Goal: Task Accomplishment & Management: Manage account settings

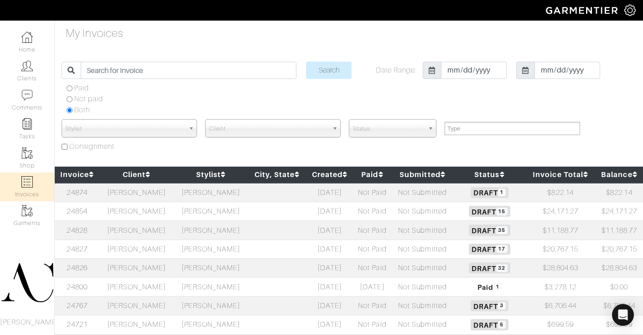
select select
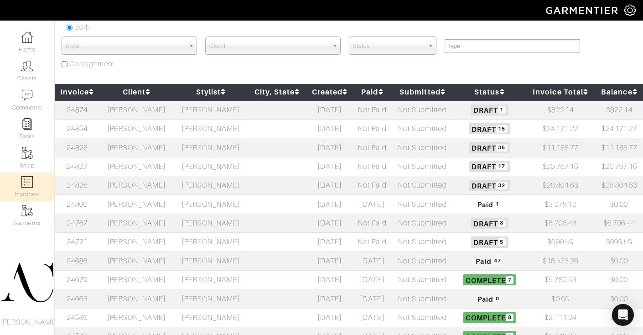
click at [159, 187] on td "[PERSON_NAME]" at bounding box center [136, 185] width 74 height 19
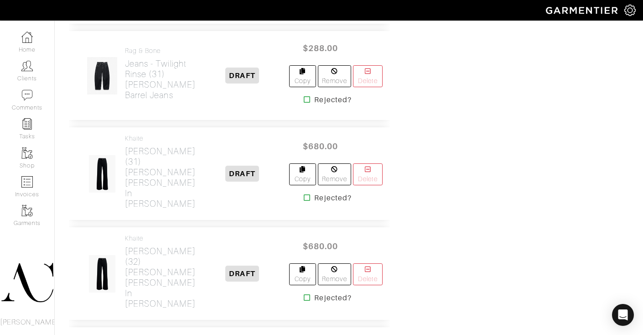
scroll to position [762, 0]
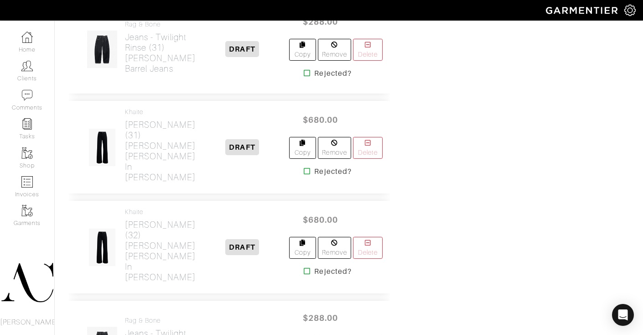
click at [304, 175] on icon at bounding box center [307, 170] width 7 height 7
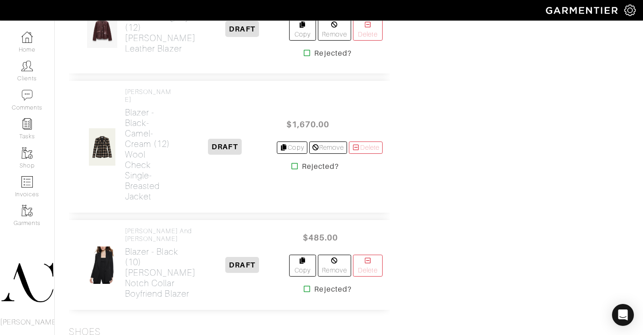
scroll to position [1391, 0]
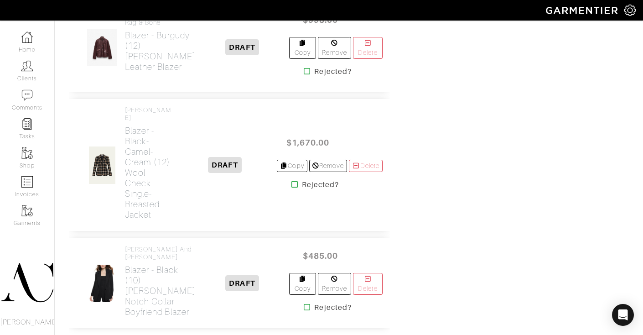
click at [304, 75] on icon at bounding box center [307, 71] width 7 height 7
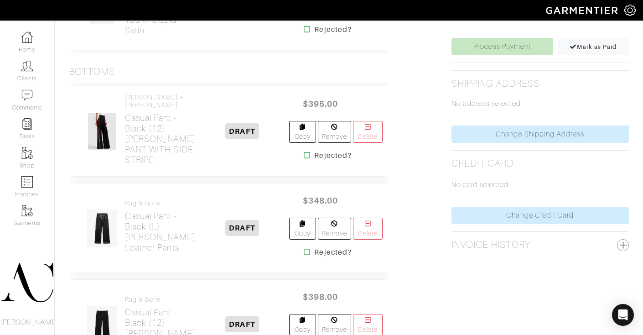
scroll to position [503, 0]
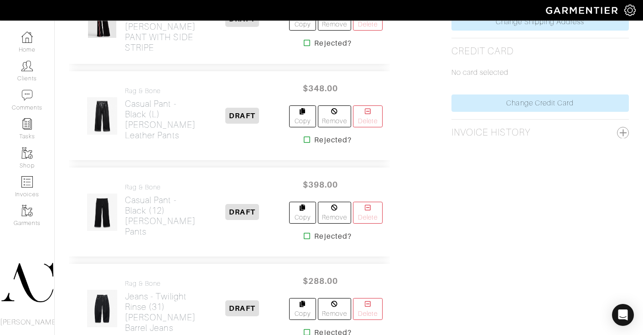
click at [304, 143] on icon at bounding box center [307, 139] width 7 height 7
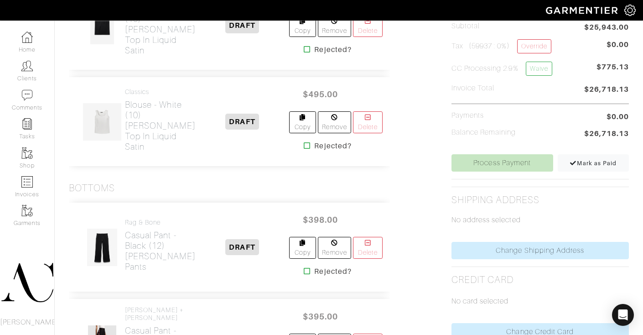
scroll to position [251, 0]
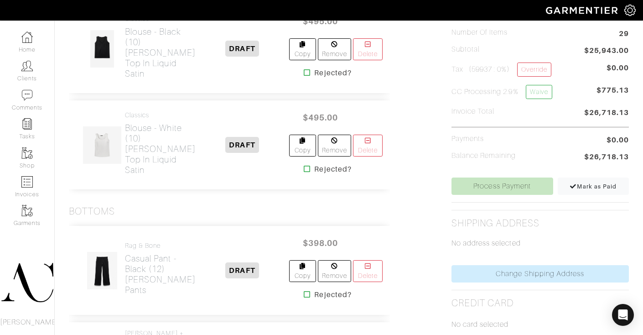
click at [304, 165] on icon at bounding box center [307, 168] width 7 height 7
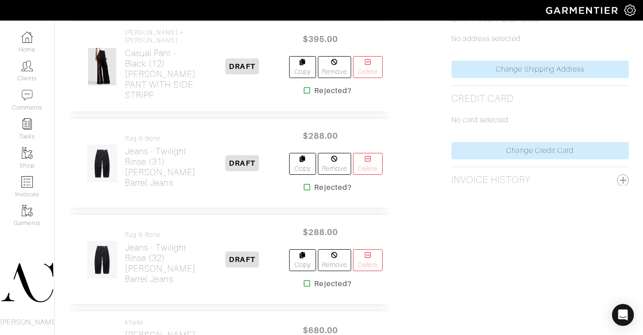
scroll to position [556, 0]
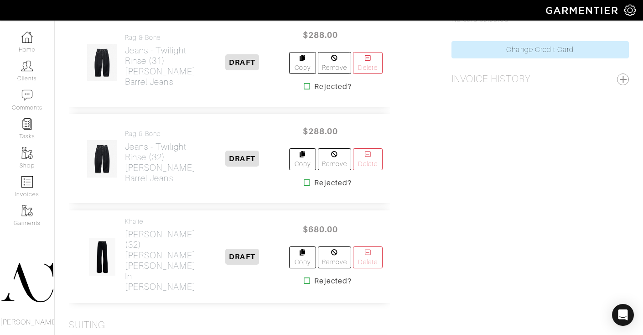
click at [304, 186] on icon at bounding box center [307, 182] width 7 height 7
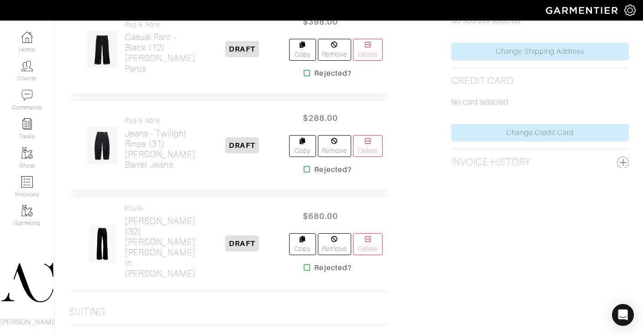
scroll to position [551, 0]
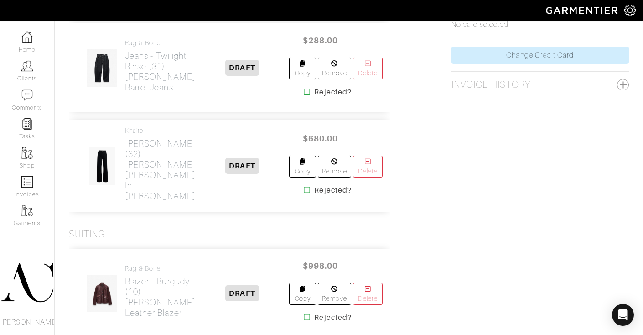
click at [304, 193] on icon at bounding box center [307, 189] width 7 height 7
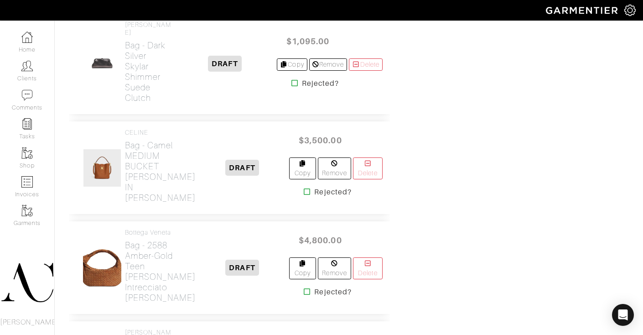
scroll to position [1805, 0]
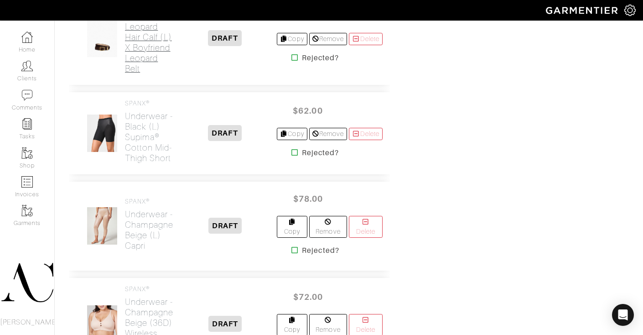
scroll to position [2149, 0]
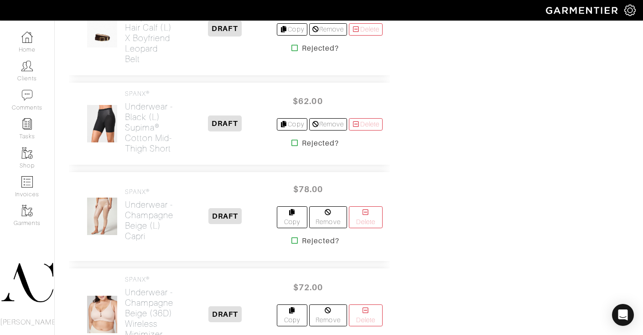
click at [291, 52] on icon at bounding box center [294, 47] width 7 height 7
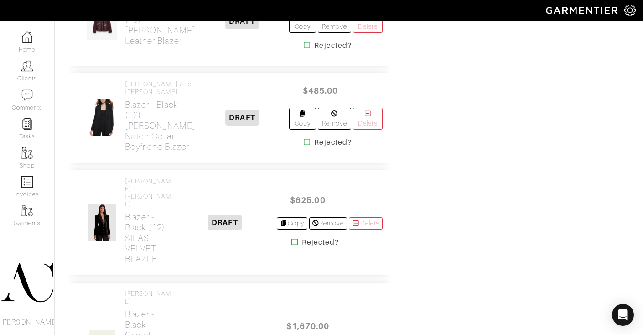
scroll to position [816, 0]
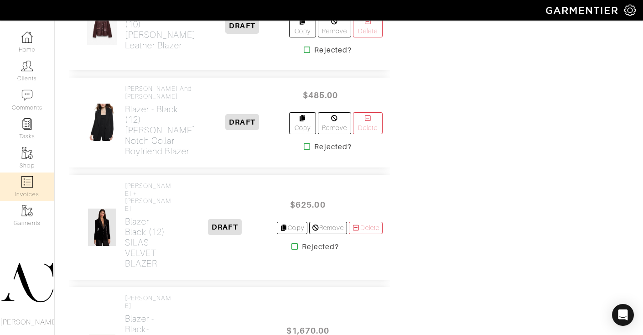
click at [19, 185] on link "Invoices" at bounding box center [27, 186] width 54 height 29
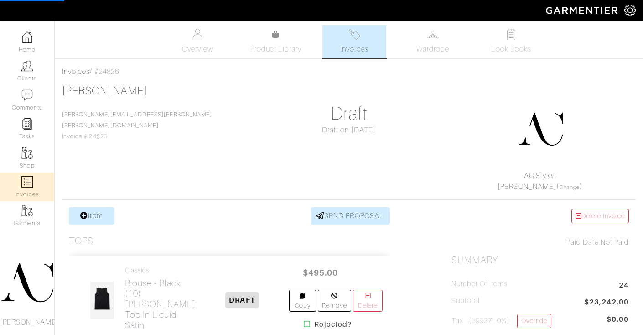
select select
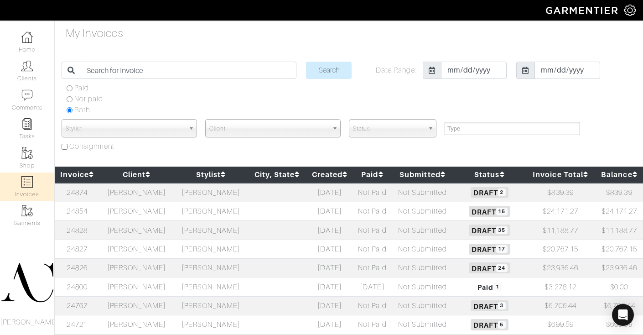
click at [172, 198] on td "[PERSON_NAME]" at bounding box center [136, 192] width 74 height 19
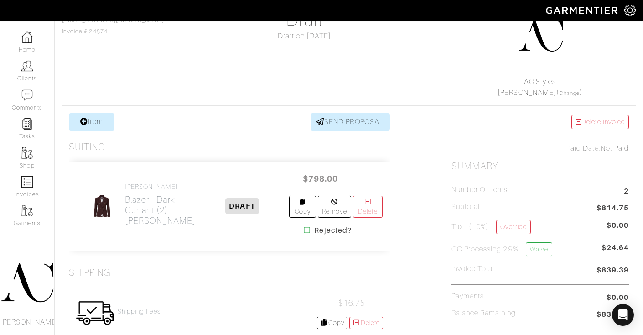
scroll to position [154, 0]
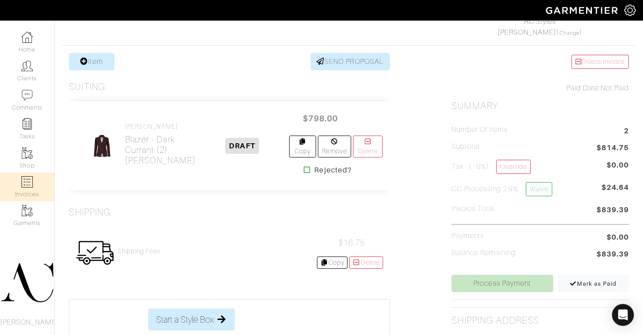
click at [30, 188] on link "Invoices" at bounding box center [27, 186] width 54 height 29
select select
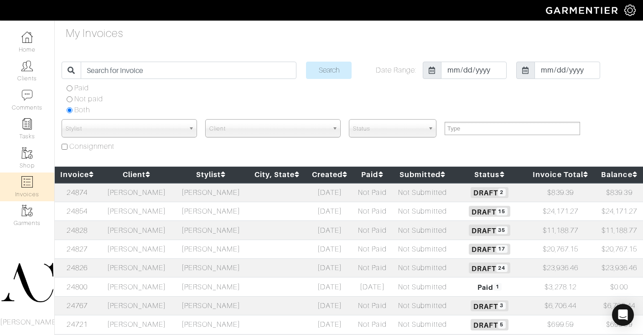
click at [192, 271] on td "[PERSON_NAME]" at bounding box center [211, 268] width 74 height 19
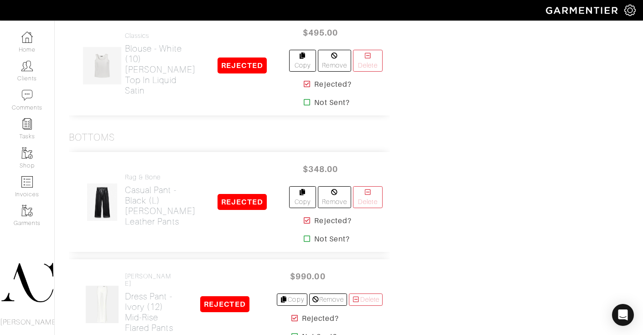
scroll to position [2862, 0]
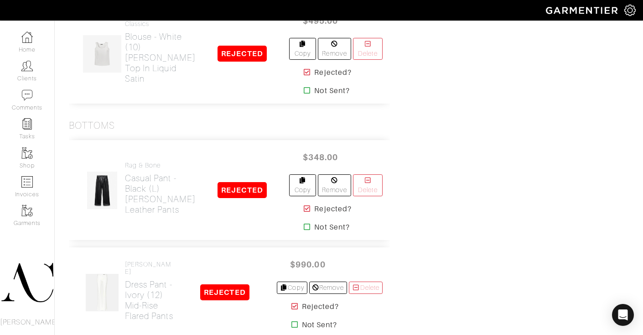
click at [26, 179] on img at bounding box center [26, 181] width 11 height 11
select select
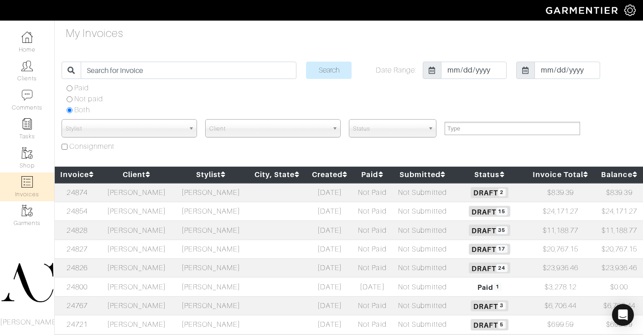
click at [160, 215] on td "[PERSON_NAME]" at bounding box center [136, 211] width 74 height 19
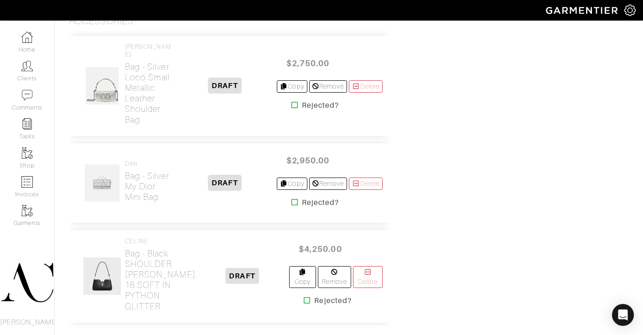
scroll to position [1583, 0]
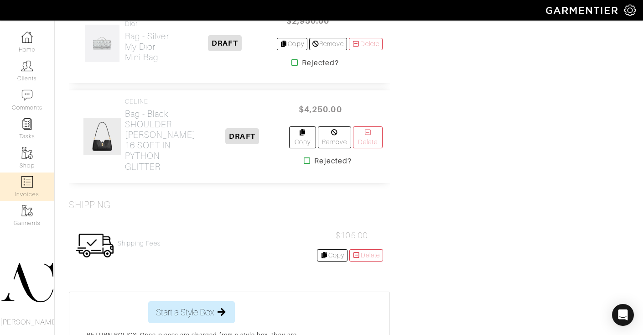
click at [31, 179] on img at bounding box center [26, 181] width 11 height 11
select select
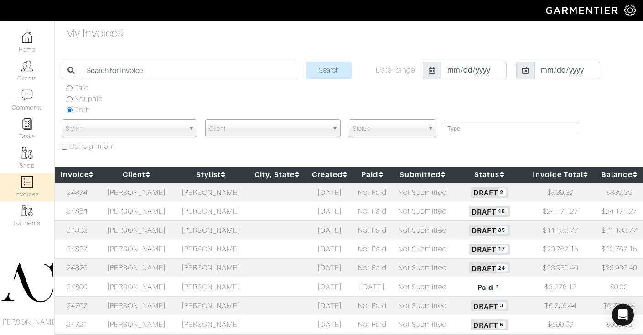
scroll to position [148, 0]
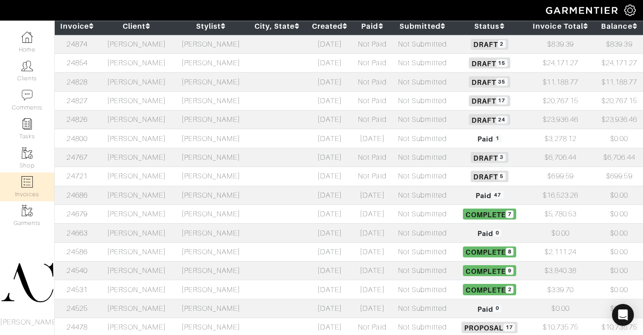
click at [151, 179] on td "[PERSON_NAME]" at bounding box center [136, 176] width 74 height 19
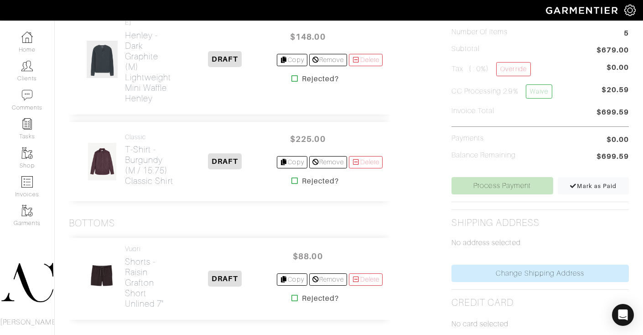
scroll to position [226, 0]
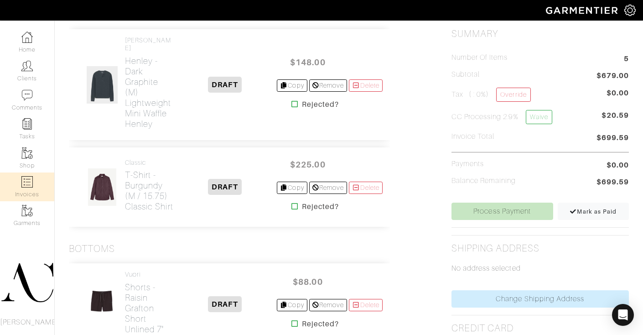
click at [34, 187] on link "Invoices" at bounding box center [27, 186] width 54 height 29
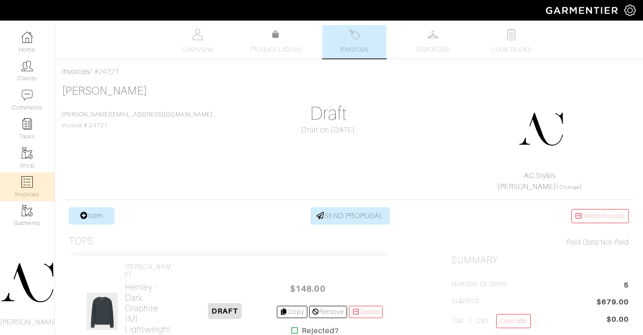
select select
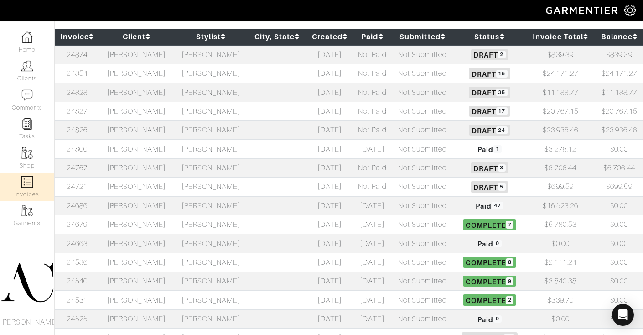
scroll to position [116, 0]
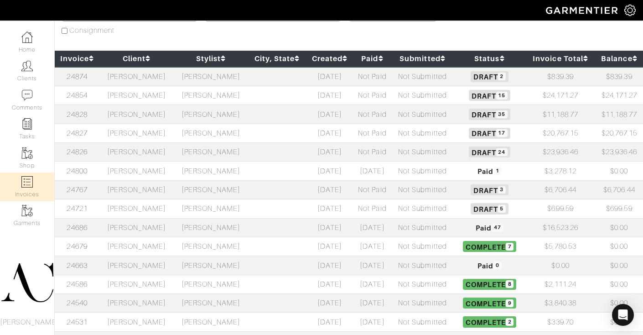
click at [163, 115] on td "[PERSON_NAME]" at bounding box center [136, 114] width 74 height 19
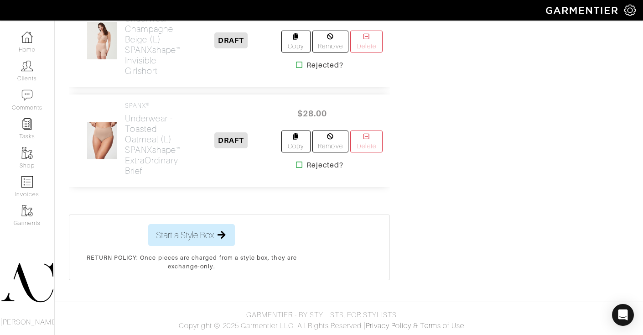
scroll to position [4186, 0]
click at [31, 191] on link "Invoices" at bounding box center [27, 186] width 54 height 29
select select
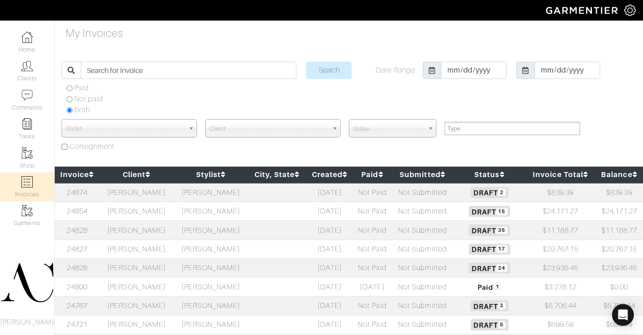
click at [157, 211] on td "[PERSON_NAME]" at bounding box center [136, 211] width 74 height 19
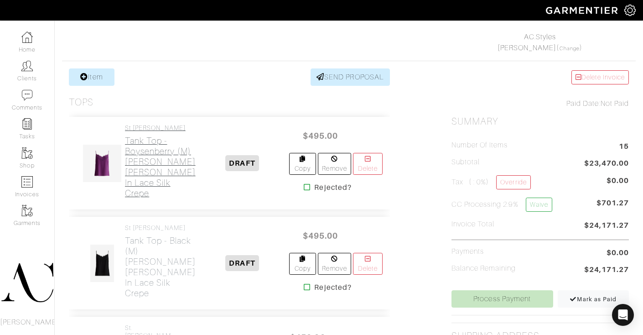
scroll to position [135, 0]
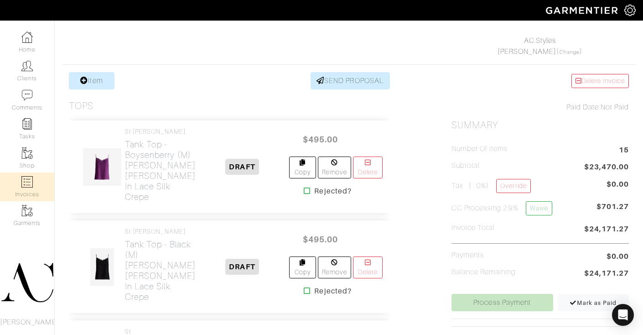
click at [29, 180] on img at bounding box center [26, 181] width 11 height 11
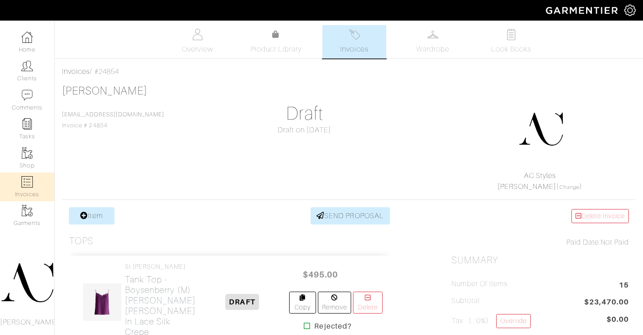
select select
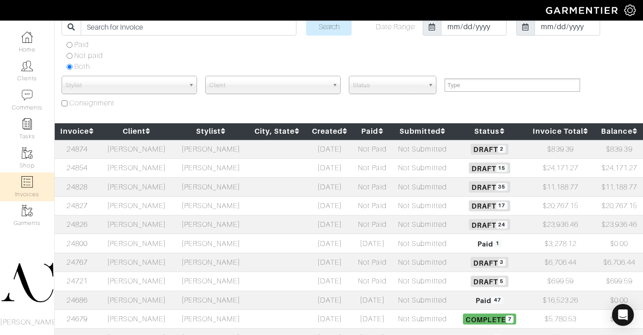
scroll to position [50, 0]
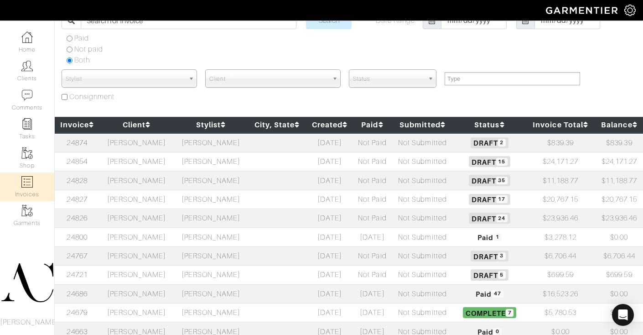
click at [157, 192] on td "[PERSON_NAME]" at bounding box center [136, 199] width 74 height 19
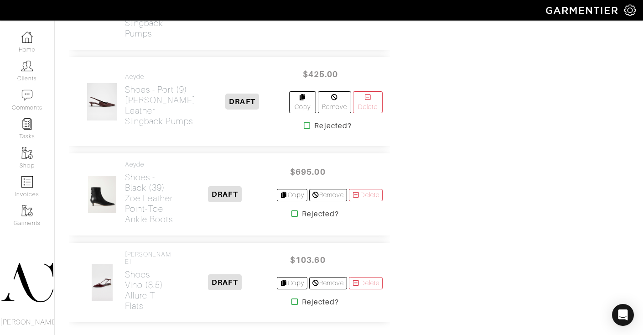
scroll to position [1738, 0]
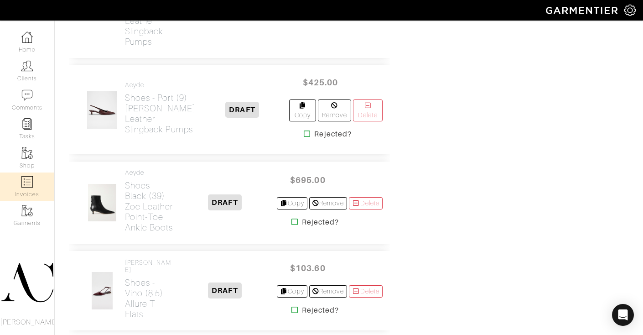
click at [38, 188] on link "Invoices" at bounding box center [27, 186] width 54 height 29
select select
